Goal: Task Accomplishment & Management: Use online tool/utility

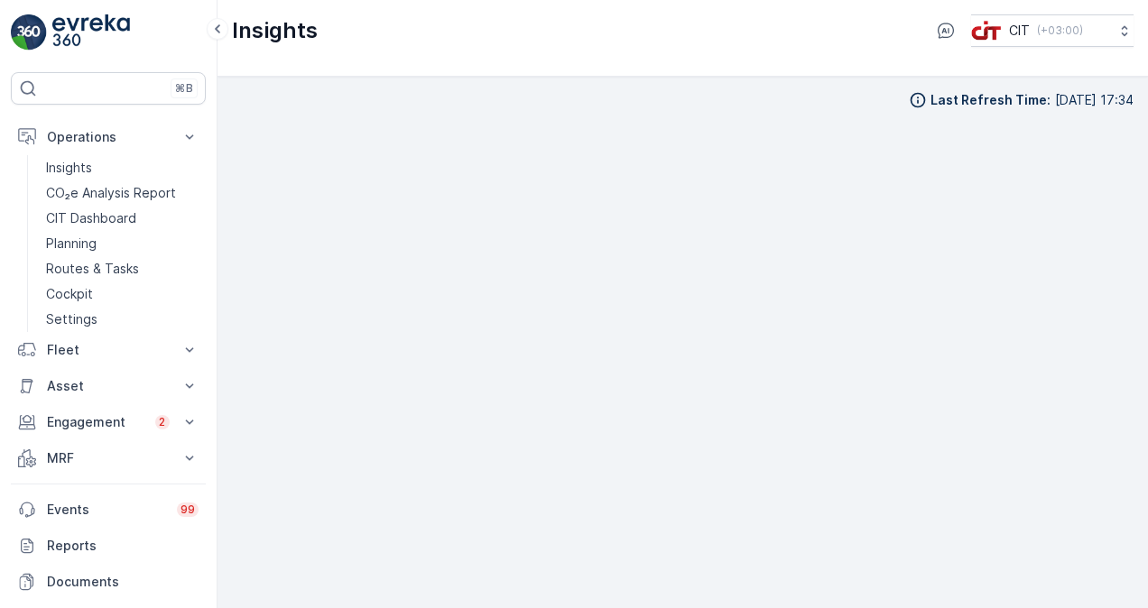
scroll to position [13, 0]
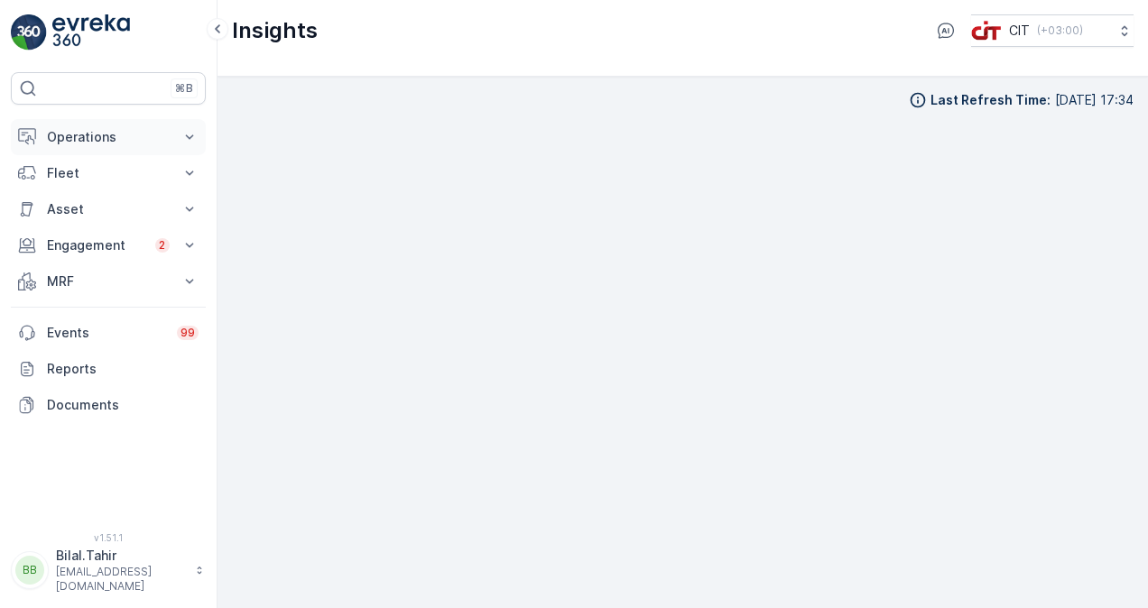
click at [190, 131] on icon at bounding box center [190, 137] width 18 height 18
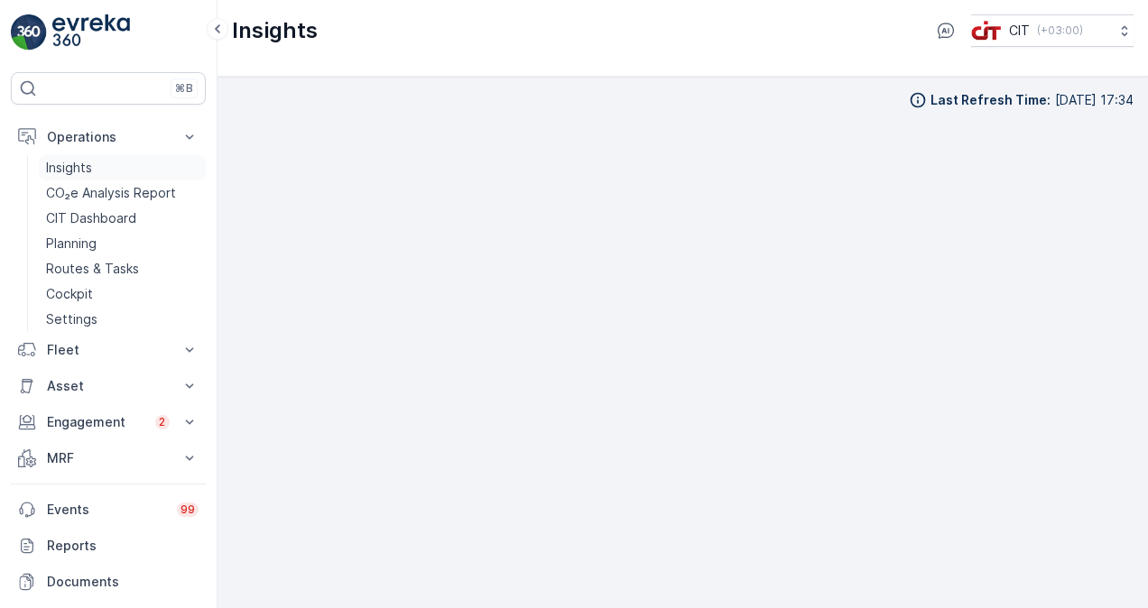
click at [129, 169] on link "Insights" at bounding box center [122, 167] width 167 height 25
click at [191, 378] on icon at bounding box center [190, 386] width 18 height 18
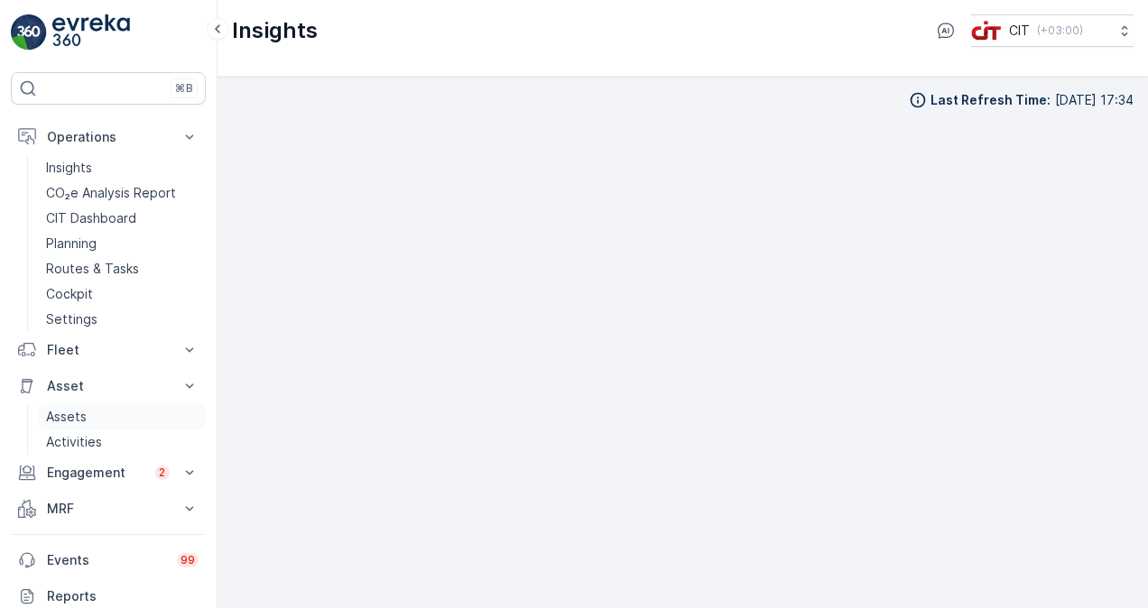
click at [121, 417] on link "Assets" at bounding box center [122, 416] width 167 height 25
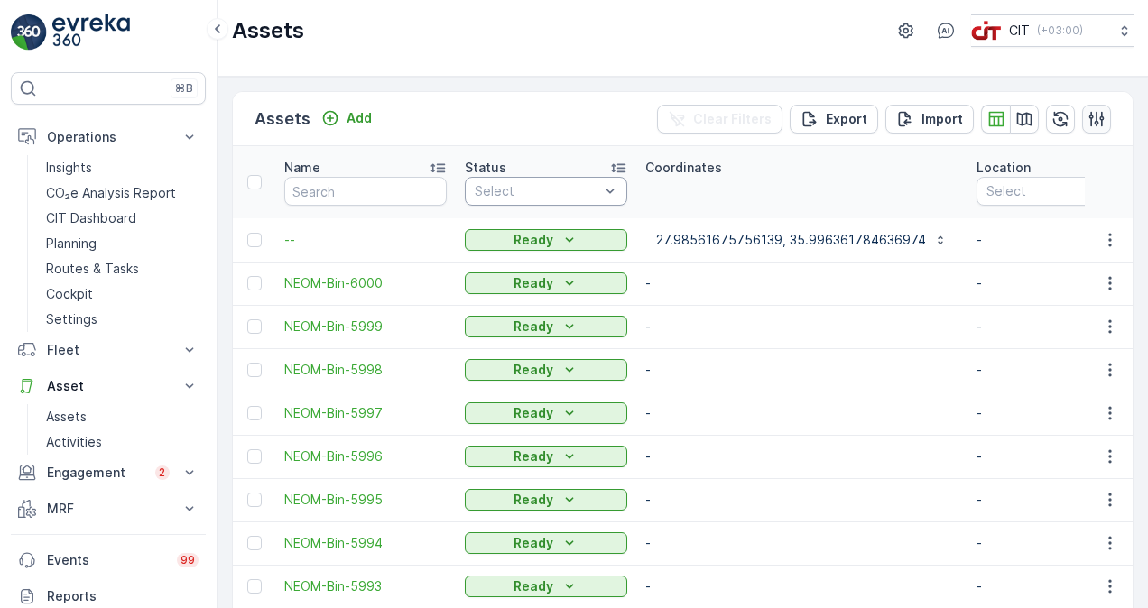
click at [1095, 122] on icon "button" at bounding box center [1097, 119] width 18 height 18
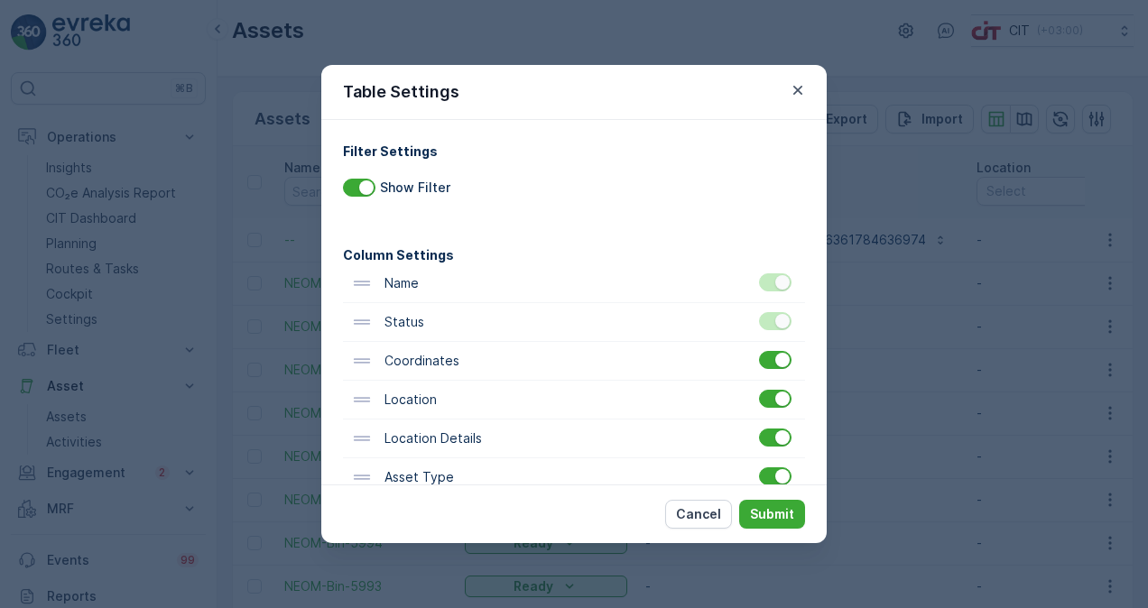
click at [363, 406] on icon at bounding box center [362, 400] width 20 height 20
click at [799, 88] on icon "button" at bounding box center [797, 90] width 9 height 9
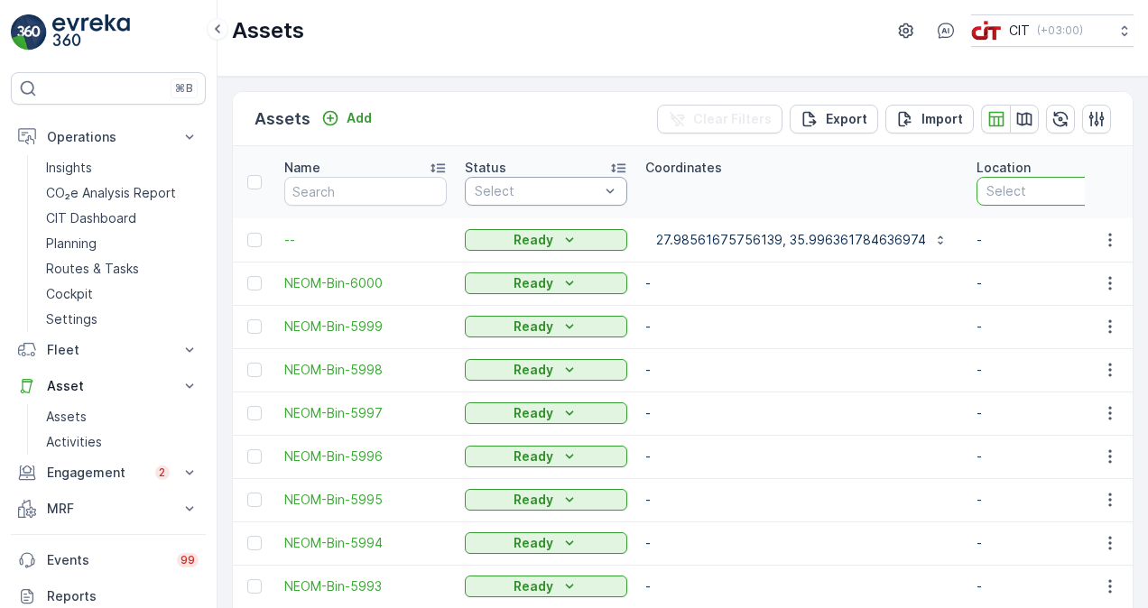
click at [1024, 186] on div at bounding box center [1049, 191] width 128 height 14
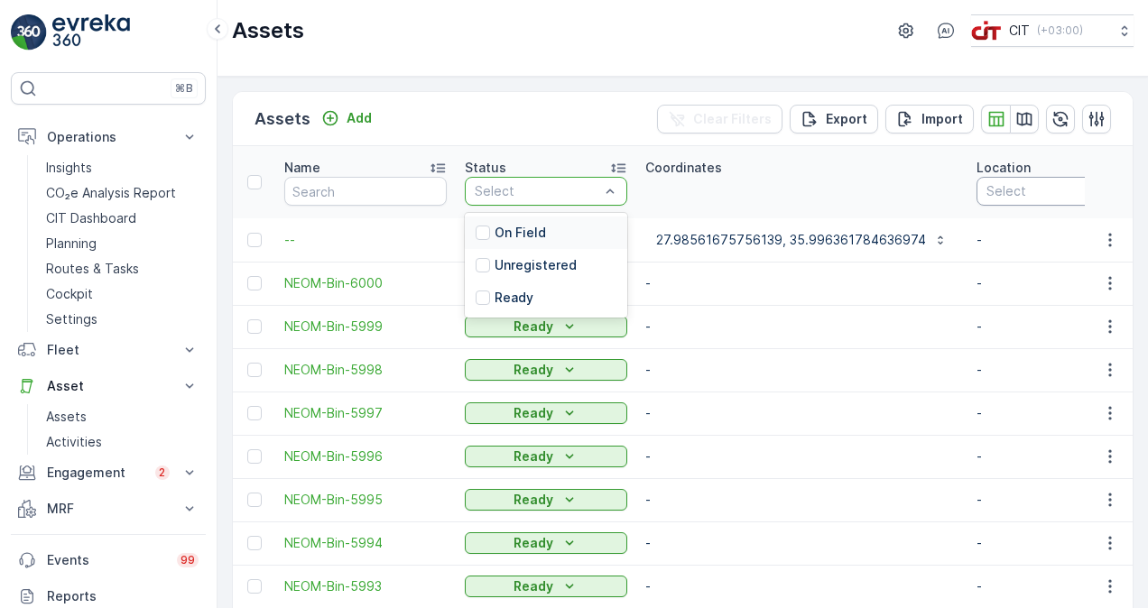
click at [528, 240] on p "On Field" at bounding box center [520, 233] width 51 height 18
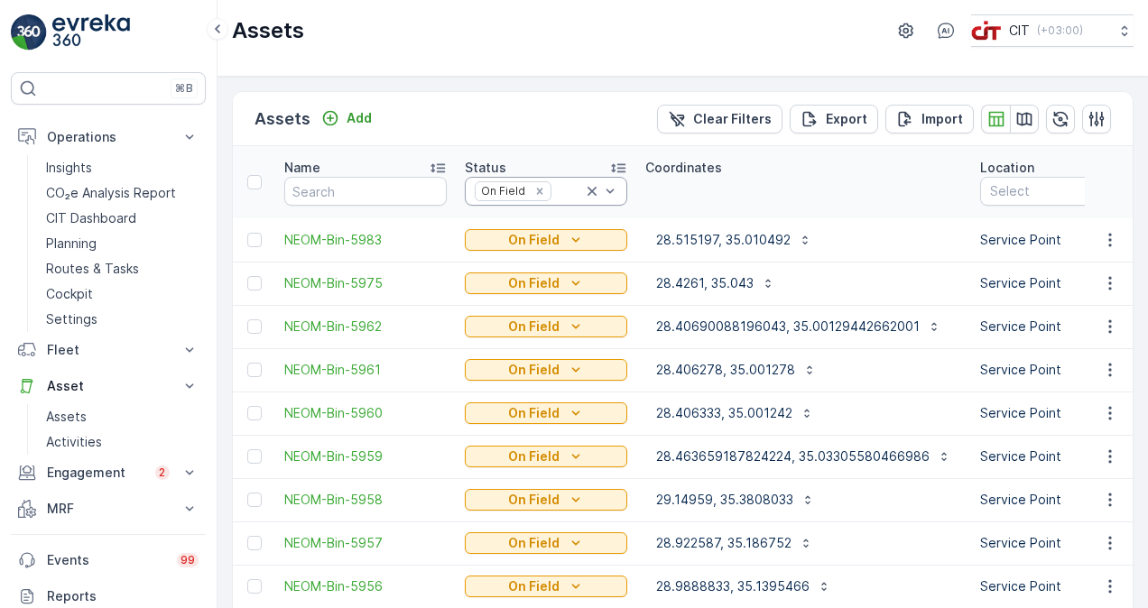
click at [697, 190] on th "Coordinates" at bounding box center [803, 182] width 335 height 72
click at [374, 197] on input "text" at bounding box center [365, 191] width 162 height 29
click at [848, 120] on p "Export" at bounding box center [847, 119] width 42 height 18
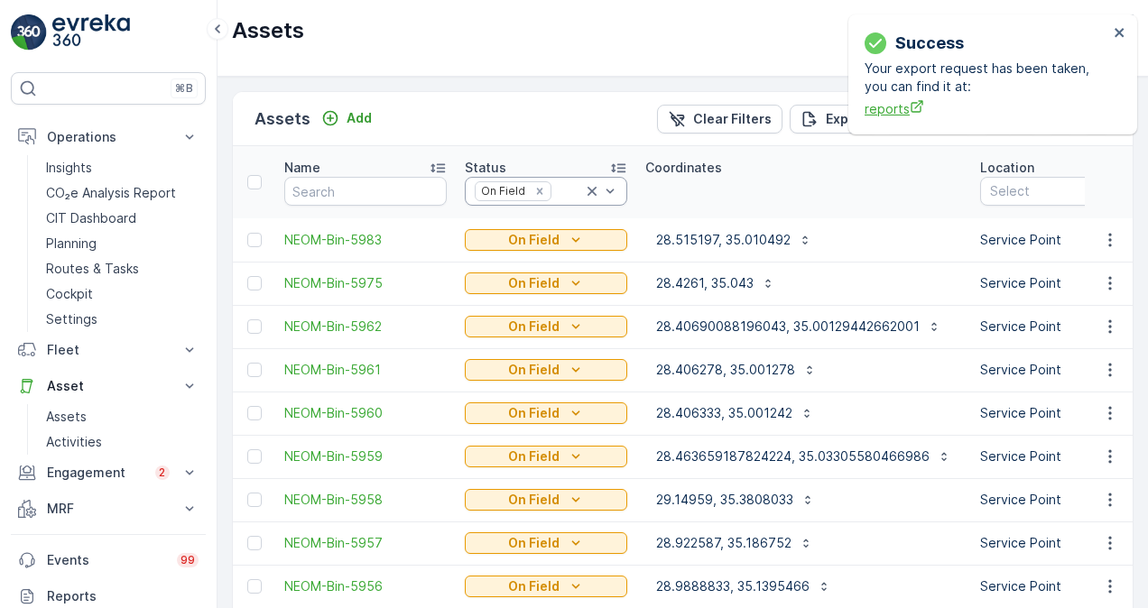
click at [885, 105] on span "reports" at bounding box center [987, 108] width 244 height 19
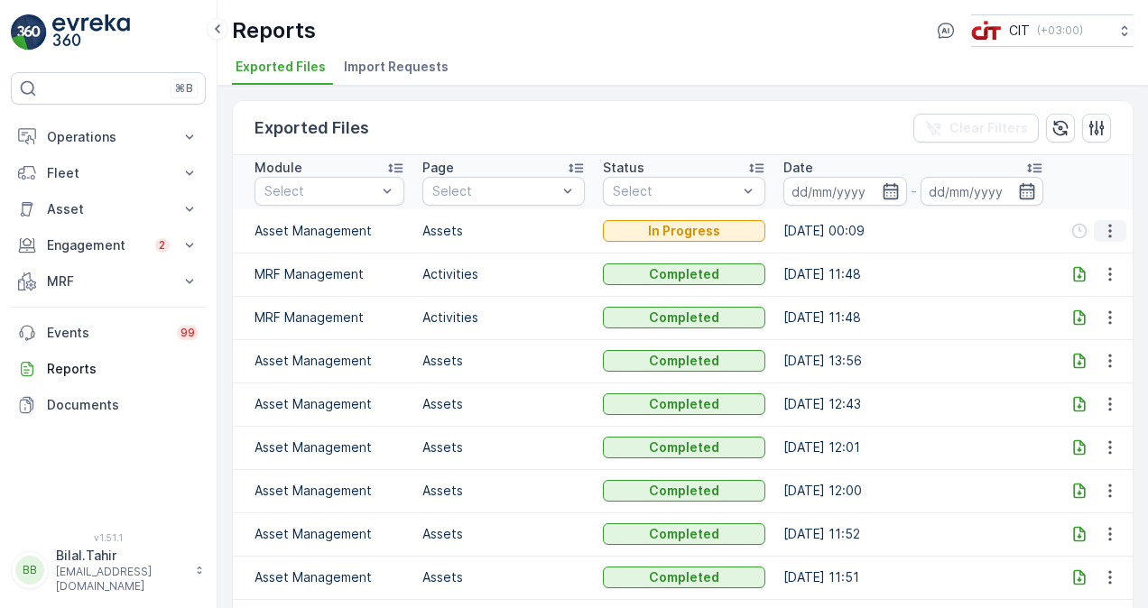
click at [1111, 236] on icon "button" at bounding box center [1110, 231] width 18 height 18
click at [720, 66] on ul "Exported Files Import Requests" at bounding box center [675, 69] width 887 height 31
click at [890, 198] on icon "button" at bounding box center [890, 191] width 15 height 16
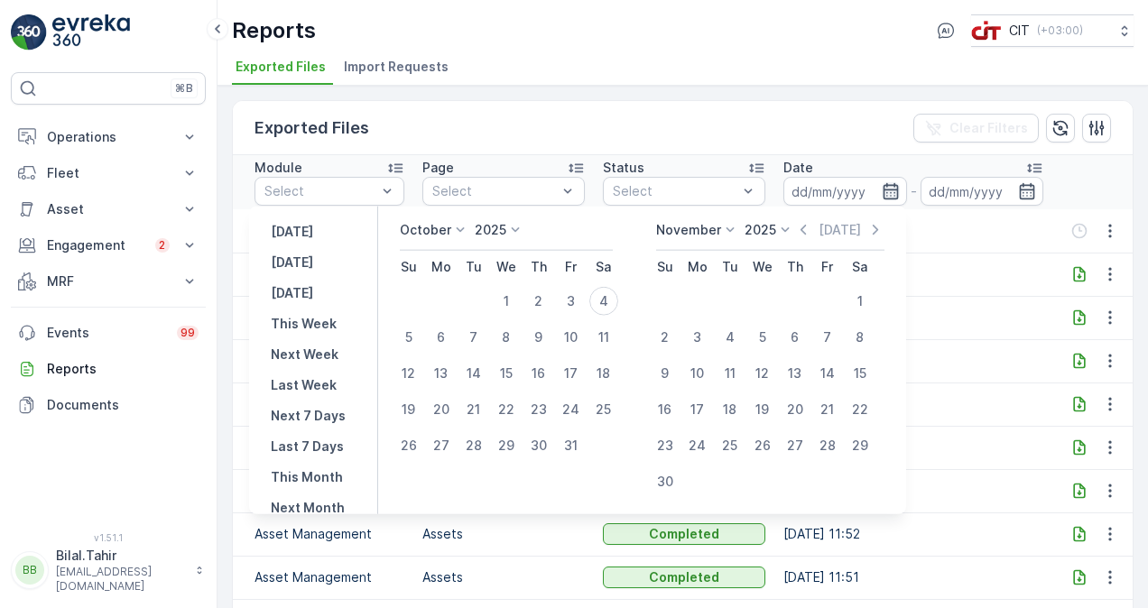
click at [890, 198] on icon "button" at bounding box center [890, 191] width 15 height 16
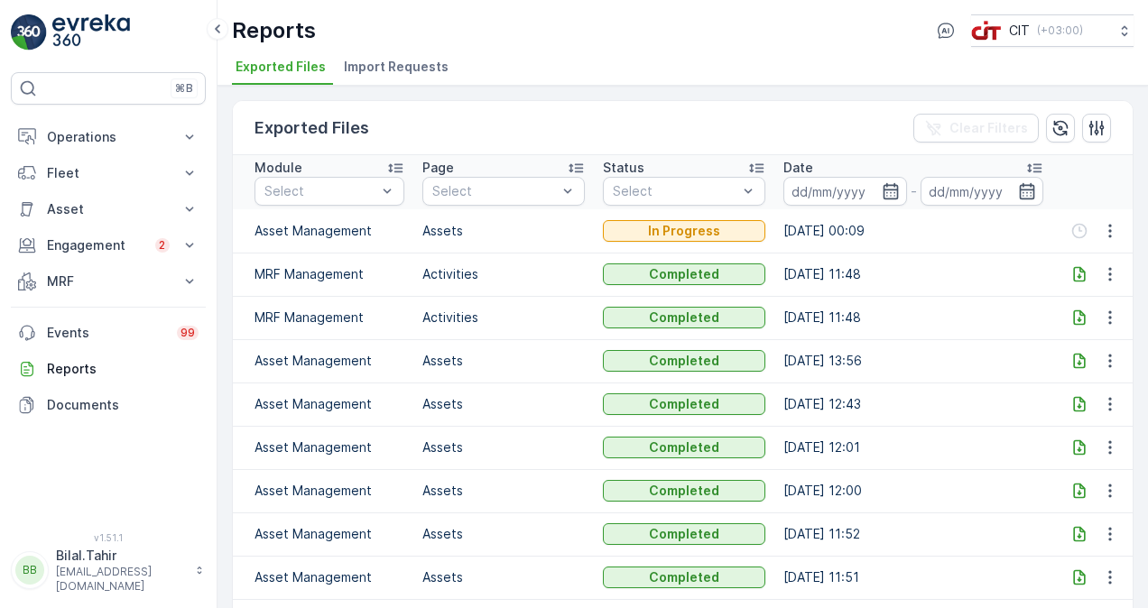
click at [1076, 356] on icon at bounding box center [1079, 361] width 12 height 15
